Goal: Task Accomplishment & Management: Manage account settings

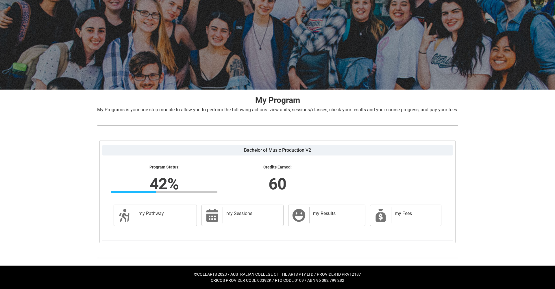
scroll to position [32, 0]
click at [154, 216] on h2 "my Pathway" at bounding box center [164, 214] width 52 height 6
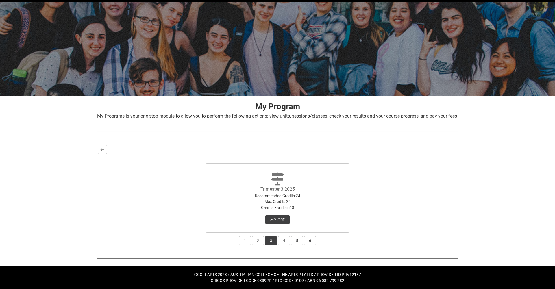
scroll to position [20, 0]
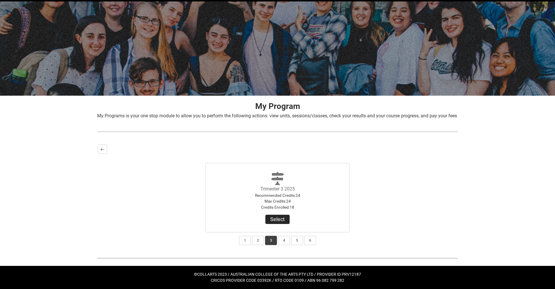
click at [276, 224] on button "Select" at bounding box center [277, 219] width 24 height 9
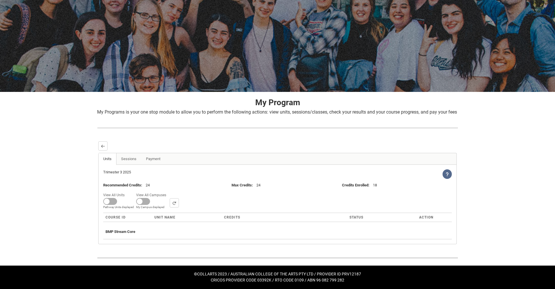
scroll to position [30, 0]
click at [110, 201] on span at bounding box center [110, 201] width 14 height 7
click at [127, 191] on input "View All Units All Units displayed Pathway Units displayed" at bounding box center [127, 191] width 0 height 0
checkbox input "true"
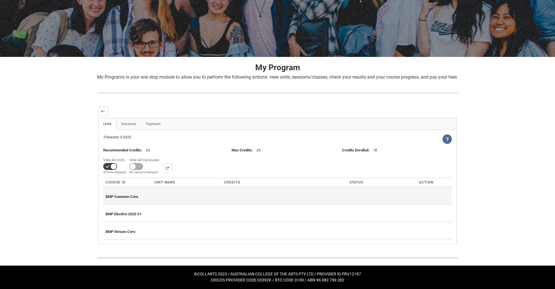
scroll to position [64, 0]
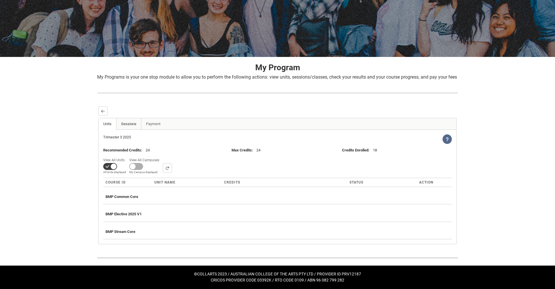
click at [128, 127] on link "Sessions" at bounding box center [128, 124] width 25 height 12
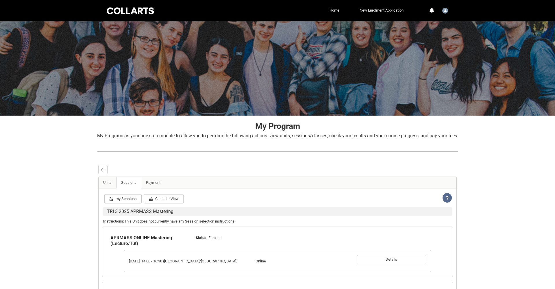
scroll to position [0, 0]
click at [446, 11] on img "User Profile Student.mwalker.20242011" at bounding box center [445, 11] width 6 height 6
click at [434, 25] on span "Profile" at bounding box center [430, 24] width 10 height 5
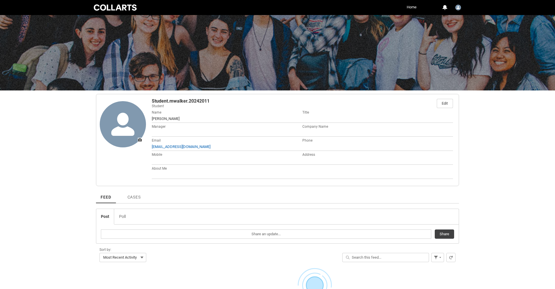
scroll to position [13, 0]
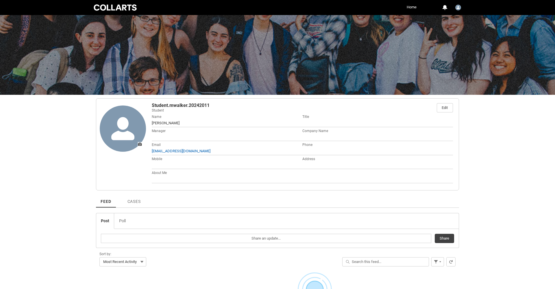
click at [157, 163] on span at bounding box center [227, 165] width 151 height 6
drag, startPoint x: 444, startPoint y: 106, endPoint x: 391, endPoint y: 122, distance: 55.1
click at [444, 106] on div "Edit" at bounding box center [444, 107] width 6 height 9
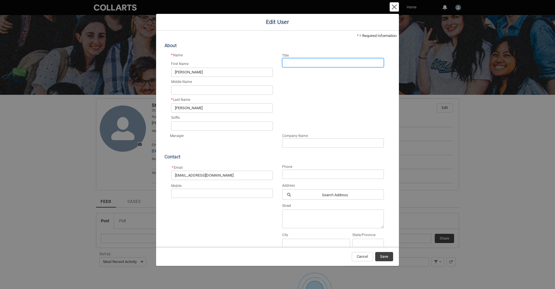
click at [294, 63] on input "Title" at bounding box center [333, 62] width 102 height 9
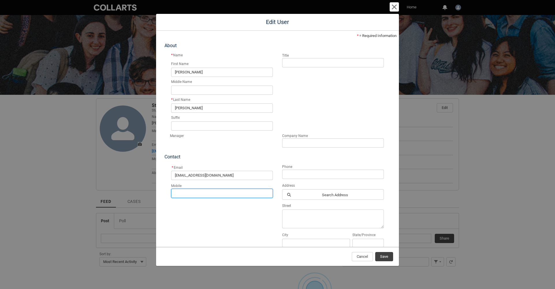
click at [225, 192] on input "Mobile" at bounding box center [222, 193] width 102 height 9
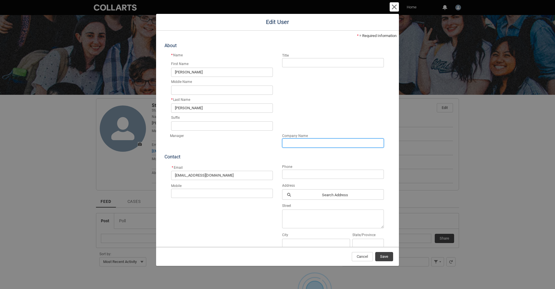
click at [296, 142] on input "Company Name" at bounding box center [333, 142] width 102 height 9
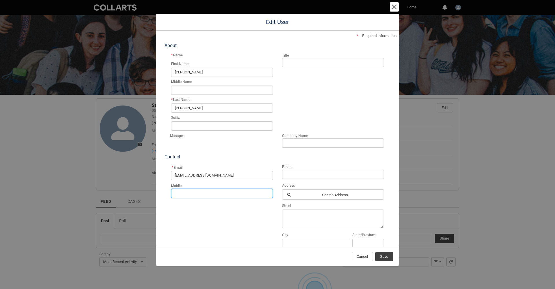
click at [204, 193] on input "Mobile" at bounding box center [222, 193] width 102 height 9
type input "0488351321"
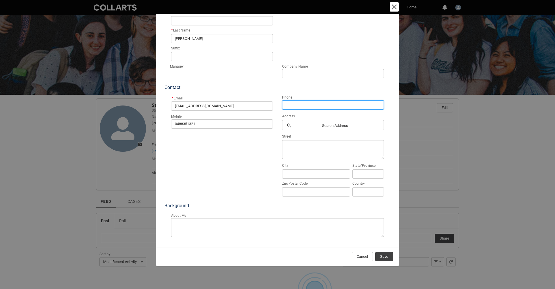
scroll to position [69, 0]
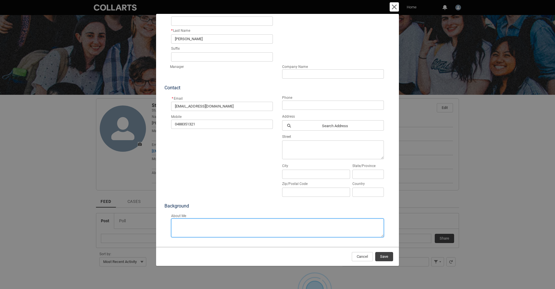
click at [213, 221] on textarea "About Me" at bounding box center [277, 227] width 213 height 19
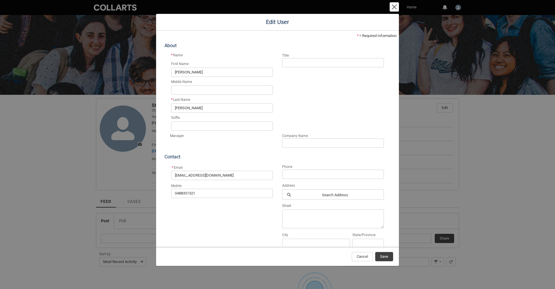
scroll to position [0, 0]
click at [358, 257] on span "Cancel" at bounding box center [361, 256] width 11 height 9
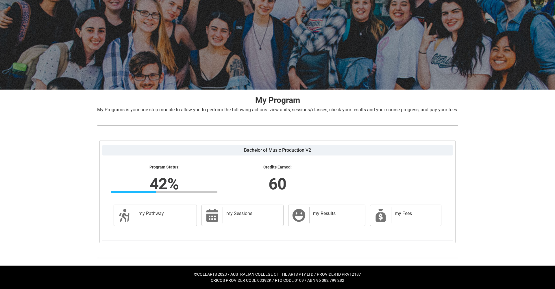
scroll to position [32, 0]
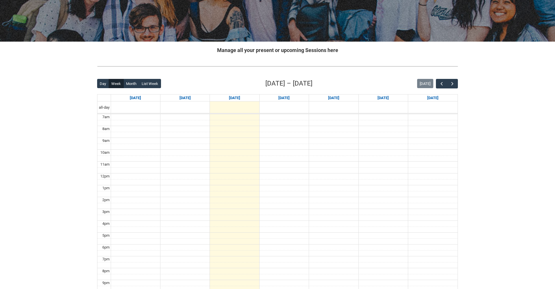
scroll to position [75, 0]
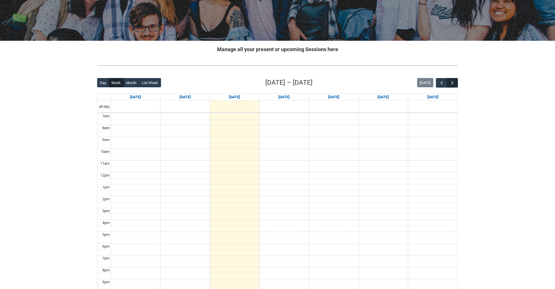
click at [454, 83] on span "button" at bounding box center [452, 83] width 6 height 6
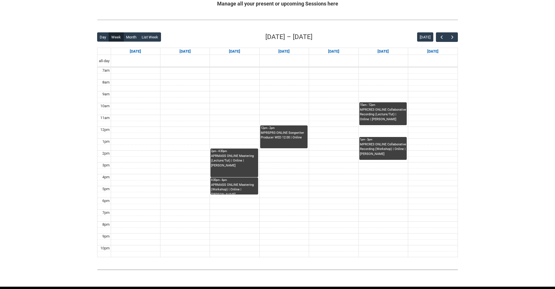
scroll to position [131, 0]
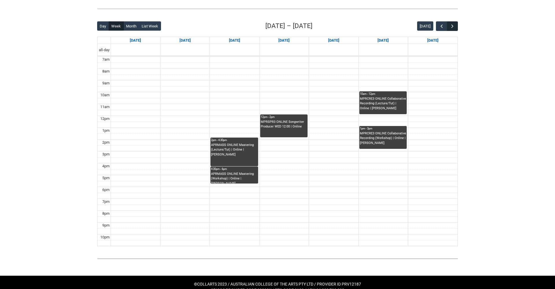
click at [453, 27] on span "button" at bounding box center [452, 26] width 6 height 6
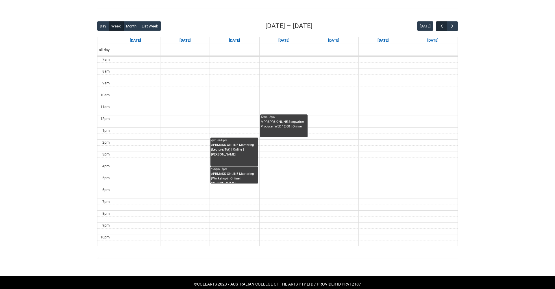
click at [440, 25] on span "button" at bounding box center [442, 26] width 6 height 6
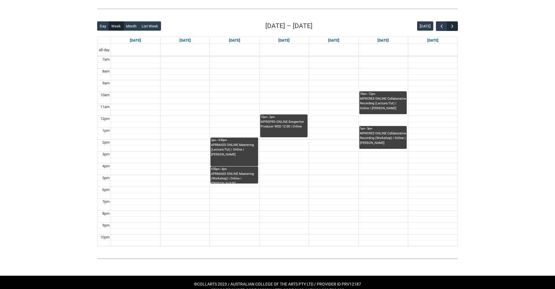
click at [453, 27] on span "button" at bounding box center [452, 26] width 6 height 6
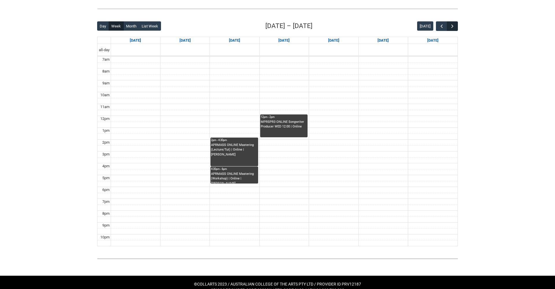
click at [456, 25] on button "button" at bounding box center [452, 26] width 11 height 10
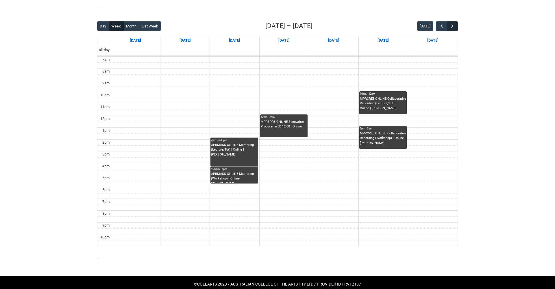
click at [453, 26] on span "button" at bounding box center [452, 26] width 6 height 6
click at [441, 26] on span "button" at bounding box center [442, 26] width 6 height 6
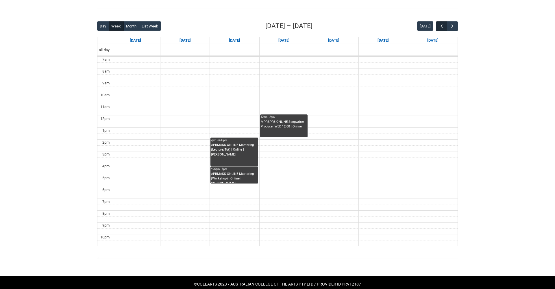
click at [441, 26] on span "button" at bounding box center [442, 26] width 6 height 6
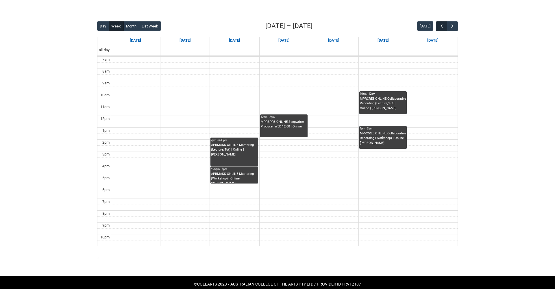
click at [441, 26] on span "button" at bounding box center [442, 26] width 6 height 6
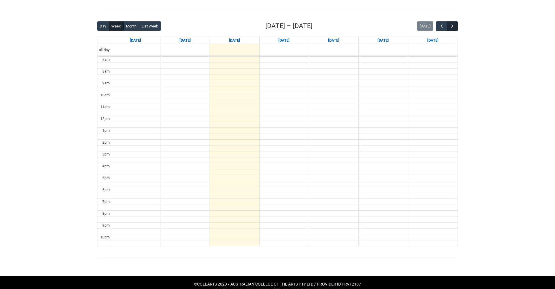
click at [453, 27] on span "button" at bounding box center [452, 26] width 6 height 6
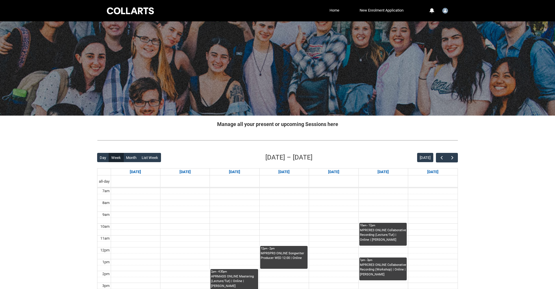
scroll to position [0, 0]
click at [333, 10] on link "Home" at bounding box center [334, 10] width 13 height 9
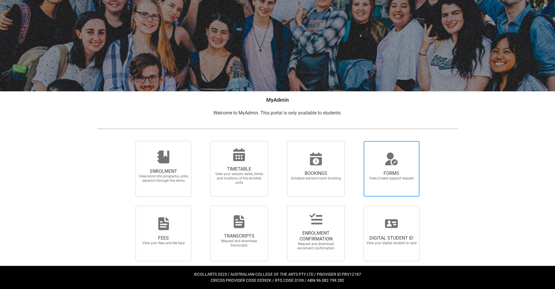
scroll to position [24, 0]
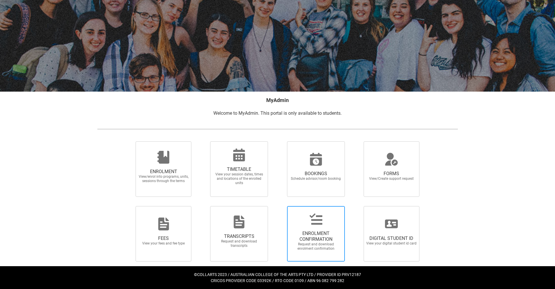
click at [311, 236] on span "ENROLMENT CONFIRMATION" at bounding box center [315, 237] width 51 height 12
click at [280, 206] on input "ENROLMENT CONFIRMATION Request and download enrolment confirmation" at bounding box center [279, 206] width 0 height 0
radio input "true"
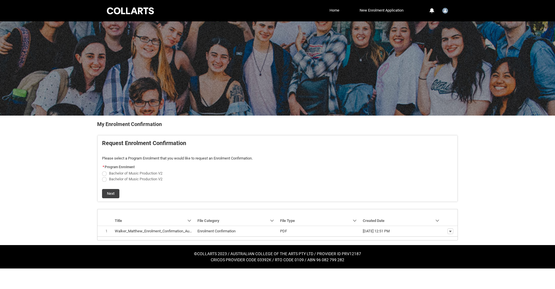
click at [444, 10] on img "User Profile Student.mwalker.20242011" at bounding box center [445, 11] width 6 height 6
click at [135, 10] on div at bounding box center [130, 10] width 49 height 9
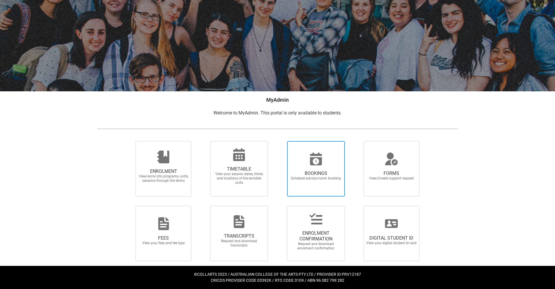
scroll to position [24, 0]
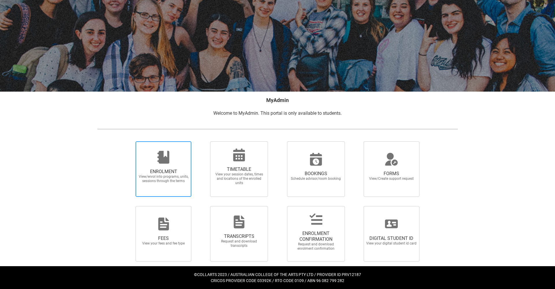
click at [167, 176] on span "View/enrol into programs, units, sessions through the terms" at bounding box center [163, 178] width 51 height 9
click at [129, 141] on input "ENROLMENT View/enrol into programs, units, sessions through the terms" at bounding box center [128, 141] width 0 height 0
radio input "true"
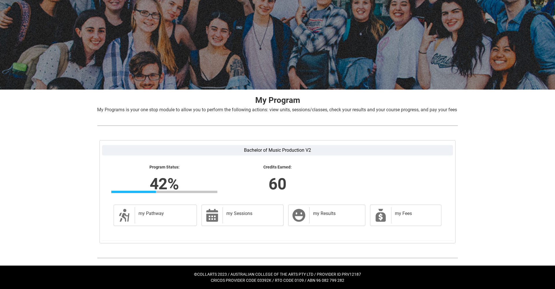
scroll to position [32, 0]
click at [157, 215] on h2 "my Pathway" at bounding box center [164, 214] width 52 height 6
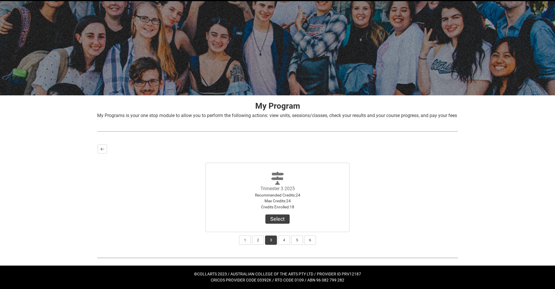
scroll to position [27, 0]
click at [256, 241] on button "2" at bounding box center [258, 239] width 12 height 9
click at [245, 240] on button "1" at bounding box center [245, 239] width 12 height 9
click at [278, 221] on button "View Results" at bounding box center [277, 218] width 39 height 9
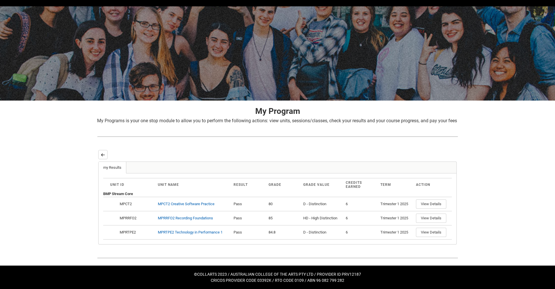
scroll to position [21, 0]
drag, startPoint x: 101, startPoint y: 153, endPoint x: 103, endPoint y: 155, distance: 3.1
click at [101, 153] on lightning-primitive-icon "button" at bounding box center [103, 155] width 4 height 4
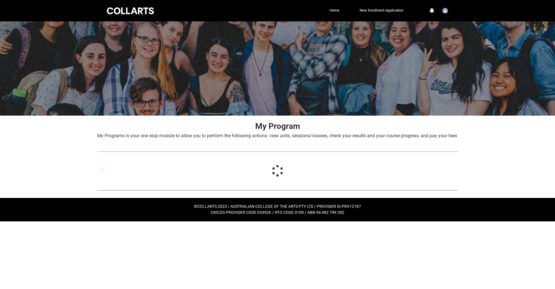
scroll to position [0, 0]
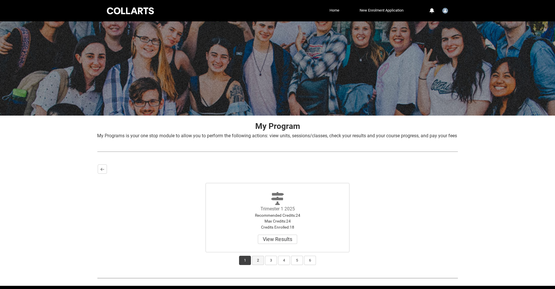
click at [259, 265] on button "2" at bounding box center [258, 260] width 12 height 9
click at [272, 244] on button "View Results" at bounding box center [277, 239] width 39 height 9
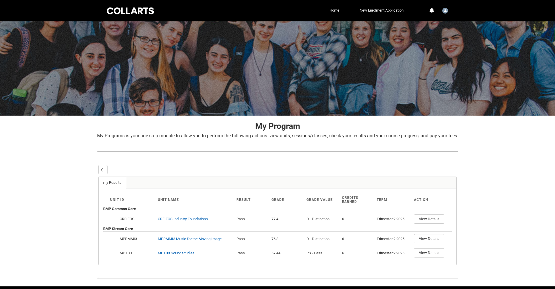
click at [103, 172] on lightning-primitive-icon "button" at bounding box center [103, 170] width 4 height 4
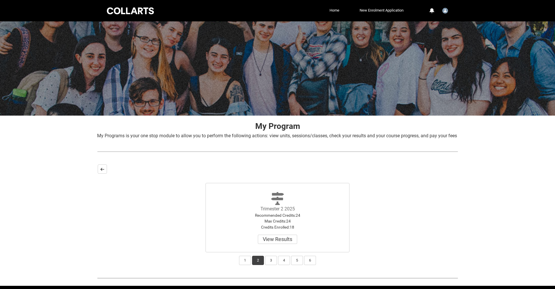
click at [103, 171] on lightning-primitive-icon "button" at bounding box center [102, 169] width 4 height 4
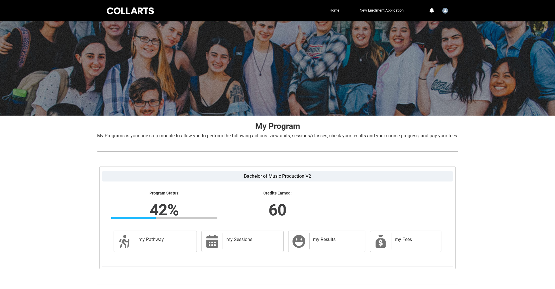
drag, startPoint x: 161, startPoint y: 250, endPoint x: 191, endPoint y: 249, distance: 30.0
click at [161, 249] on div "my Pathway" at bounding box center [165, 241] width 60 height 16
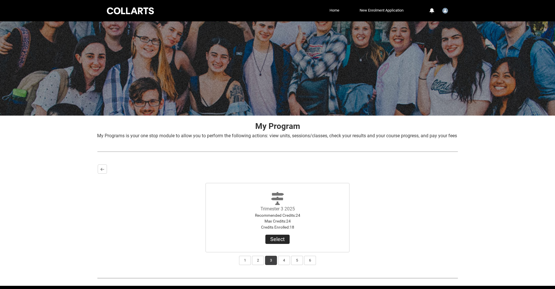
click at [278, 243] on button "Select" at bounding box center [277, 239] width 24 height 9
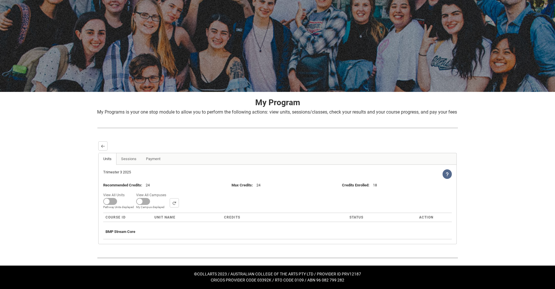
scroll to position [30, 0]
click at [108, 200] on span at bounding box center [110, 201] width 14 height 7
click at [127, 191] on input "View All Units All Units displayed Pathway Units displayed" at bounding box center [127, 191] width 0 height 0
checkbox input "true"
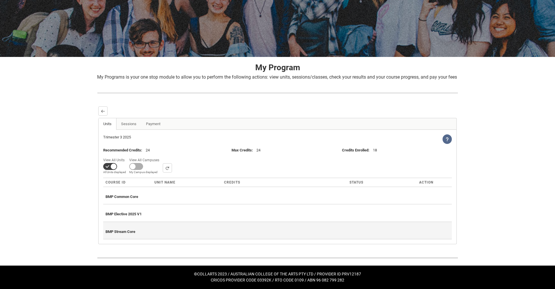
scroll to position [64, 0]
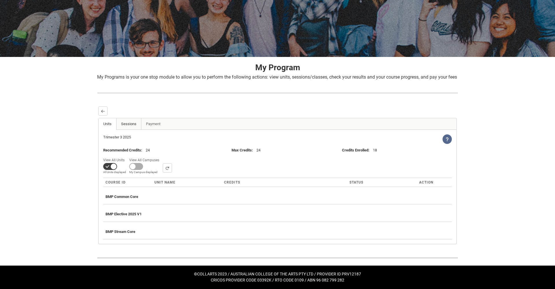
click at [131, 126] on link "Sessions" at bounding box center [128, 124] width 25 height 12
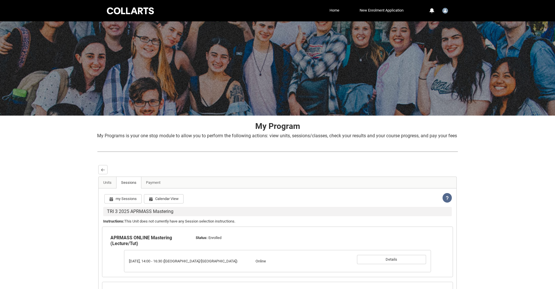
scroll to position [0, 0]
click at [102, 172] on lightning-primitive-icon "button" at bounding box center [103, 170] width 4 height 4
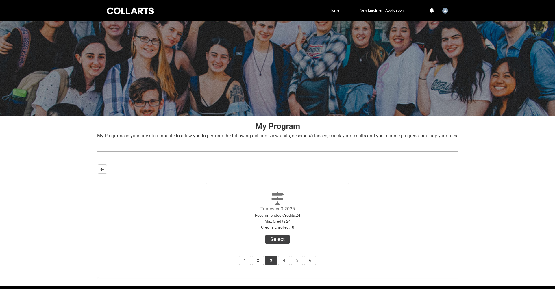
click at [102, 171] on lightning-primitive-icon "button" at bounding box center [102, 169] width 4 height 4
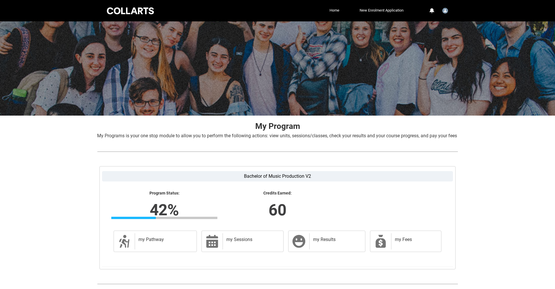
click at [142, 11] on div at bounding box center [130, 10] width 49 height 9
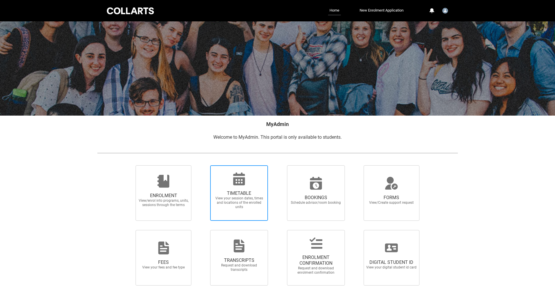
click at [247, 193] on span "TIMETABLE" at bounding box center [238, 193] width 51 height 6
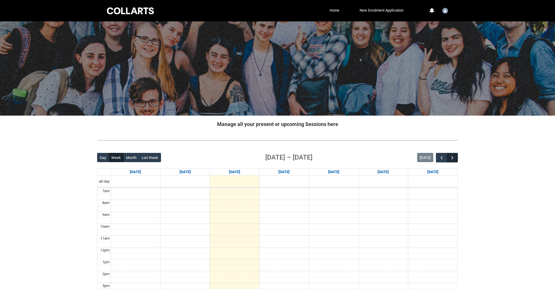
click at [452, 160] on span "button" at bounding box center [452, 158] width 6 height 6
